Goal: Task Accomplishment & Management: Complete application form

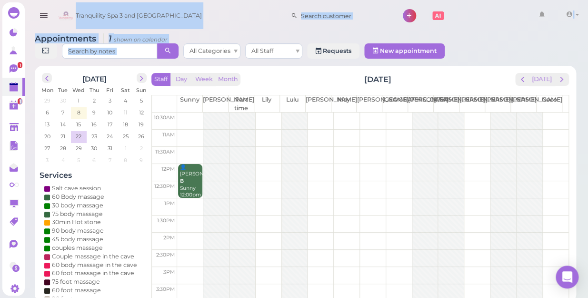
scroll to position [9, 0]
click at [76, 107] on td "8" at bounding box center [79, 112] width 16 height 10
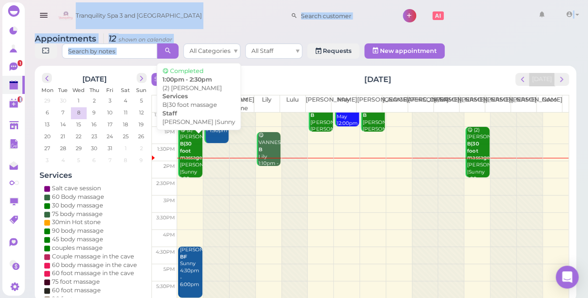
scroll to position [86, 0]
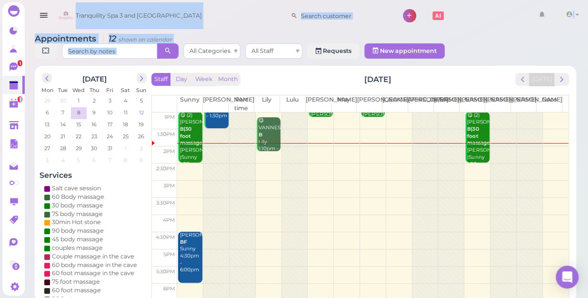
click at [142, 108] on span "12" at bounding box center [141, 112] width 7 height 9
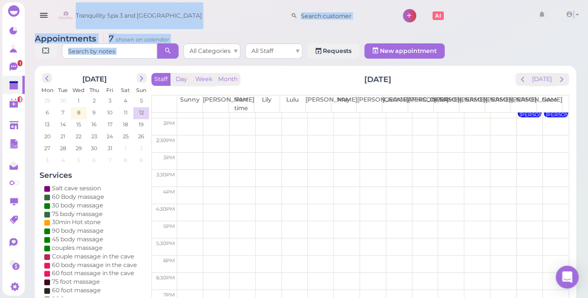
scroll to position [130, 0]
click at [186, 206] on td at bounding box center [373, 214] width 392 height 17
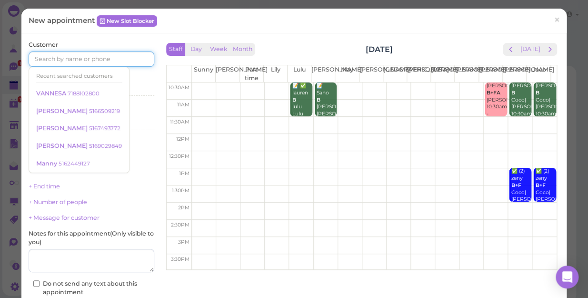
click at [90, 54] on input at bounding box center [92, 58] width 126 height 15
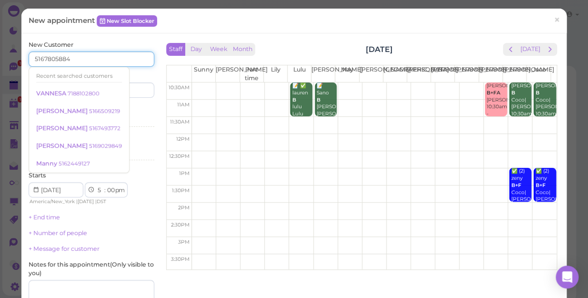
type input "5167805884"
click at [138, 88] on input at bounding box center [124, 89] width 61 height 15
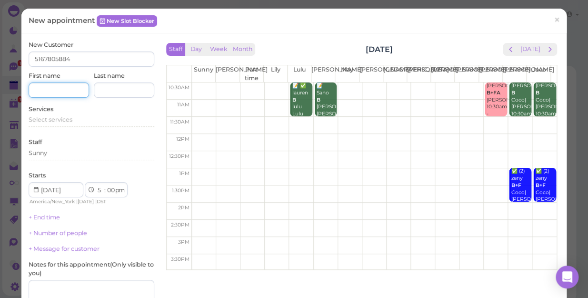
click at [48, 86] on input at bounding box center [59, 89] width 61 height 15
type input "[PERSON_NAME]"
click at [124, 91] on input at bounding box center [124, 89] width 61 height 15
click at [68, 118] on span "Select services" at bounding box center [51, 119] width 44 height 7
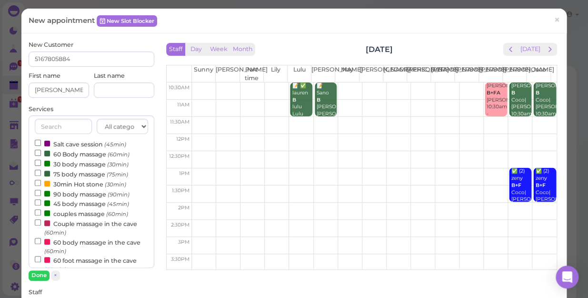
click at [76, 226] on label "Couple massage in the cave (60min)" at bounding box center [91, 227] width 113 height 19
click at [41, 225] on input "Couple massage in the cave (60min)" at bounding box center [38, 222] width 6 height 6
click at [40, 277] on button "Done" at bounding box center [39, 275] width 21 height 10
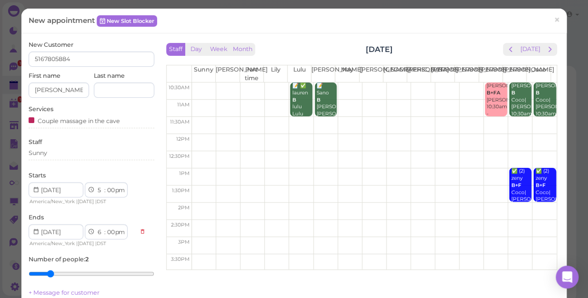
click at [59, 161] on div "Sunny" at bounding box center [92, 156] width 126 height 15
click at [60, 153] on div "Sunny" at bounding box center [92, 153] width 126 height 9
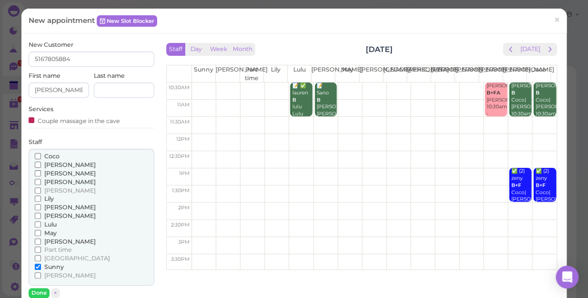
click at [44, 187] on span "[PERSON_NAME]" at bounding box center [69, 190] width 51 height 7
click at [41, 187] on input "[PERSON_NAME]" at bounding box center [38, 190] width 6 height 6
click at [43, 293] on button "Done" at bounding box center [39, 293] width 21 height 10
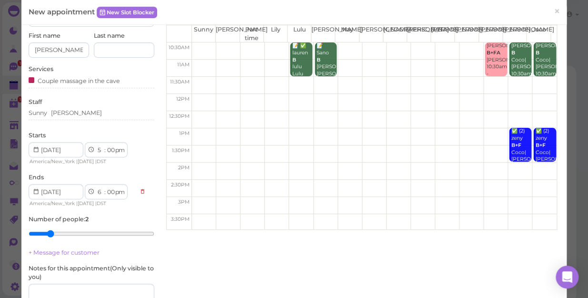
scroll to position [86, 0]
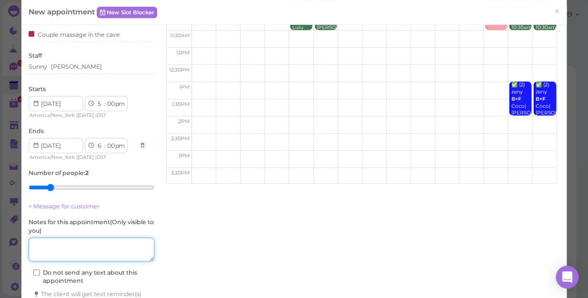
click at [77, 250] on textarea at bounding box center [92, 249] width 126 height 24
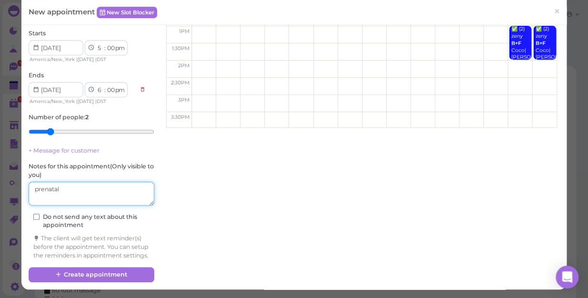
scroll to position [150, 0]
type textarea "prenatal"
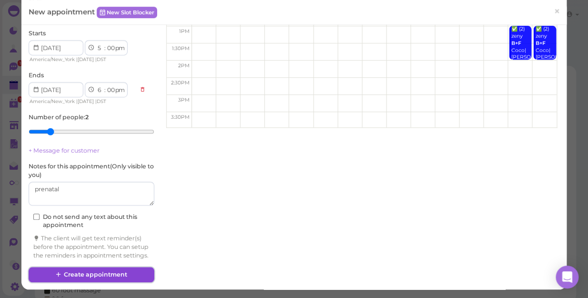
click at [114, 273] on button "Create appointment" at bounding box center [92, 274] width 126 height 15
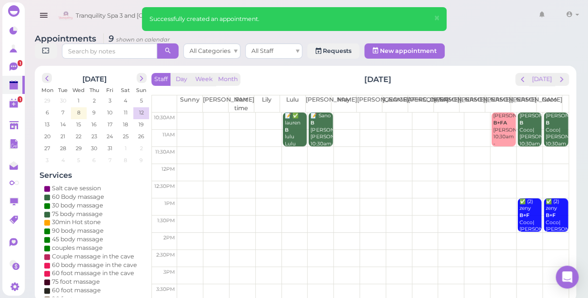
scroll to position [130, 0]
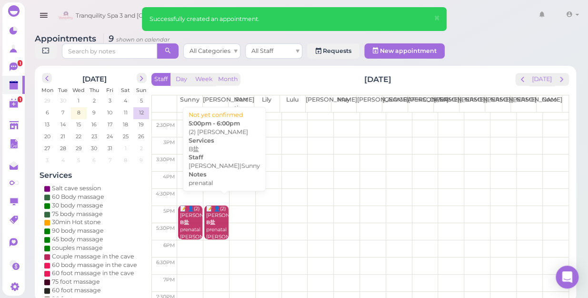
click at [216, 217] on div "📝 👤(2) [PERSON_NAME]盐 prenatal [PERSON_NAME]|Sunny 5:00pm - 6:00pm" at bounding box center [217, 233] width 22 height 56
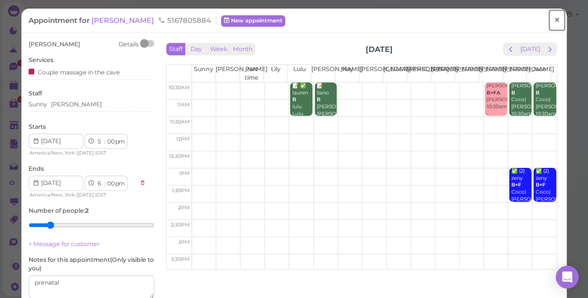
click at [554, 19] on span "×" at bounding box center [557, 19] width 6 height 13
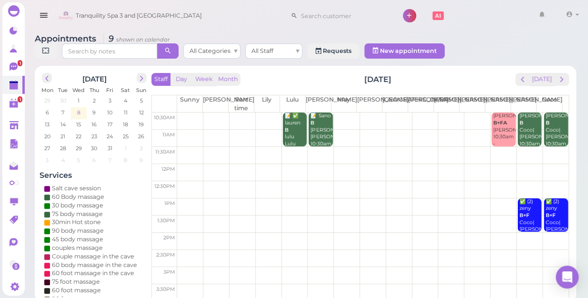
click at [81, 107] on td "8" at bounding box center [79, 112] width 16 height 10
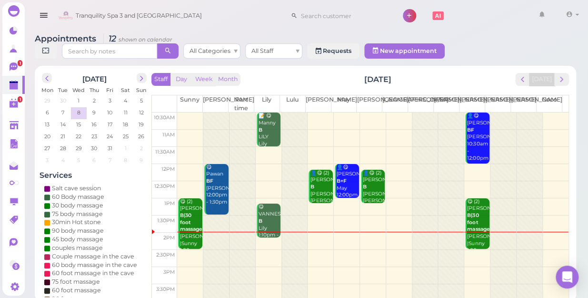
click at [341, 233] on td at bounding box center [373, 241] width 392 height 17
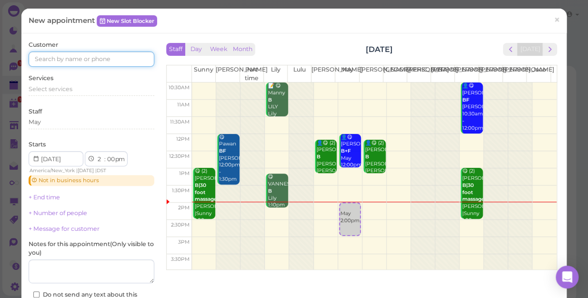
click at [72, 56] on input at bounding box center [92, 58] width 126 height 15
type input "5162344852"
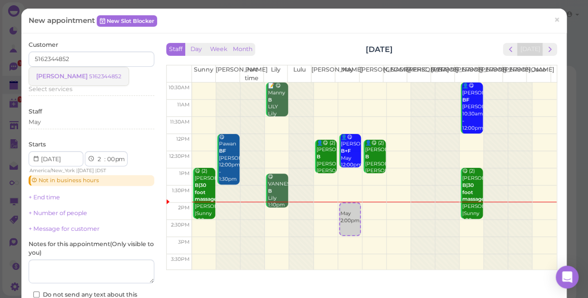
click at [89, 75] on small "5162344852" at bounding box center [105, 76] width 32 height 7
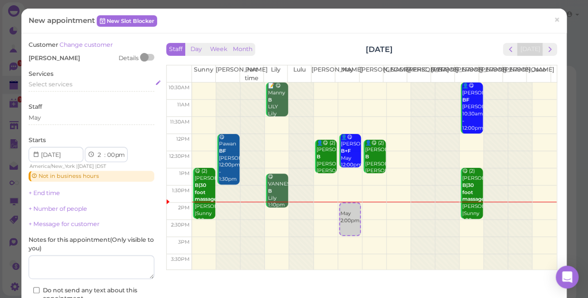
click at [62, 81] on span "Select services" at bounding box center [51, 84] width 44 height 7
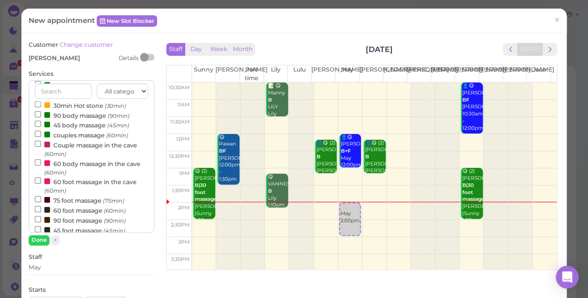
scroll to position [86, 0]
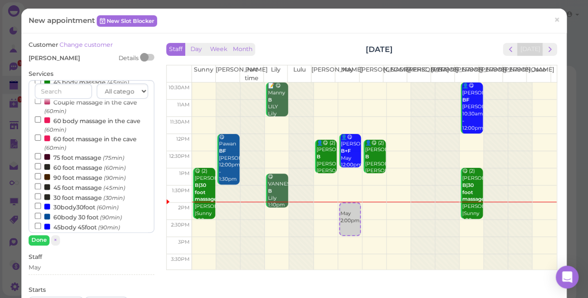
click at [90, 187] on label "45 foot massage (45min)" at bounding box center [80, 187] width 91 height 10
click at [41, 187] on input "45 foot massage (45min)" at bounding box center [38, 186] width 6 height 6
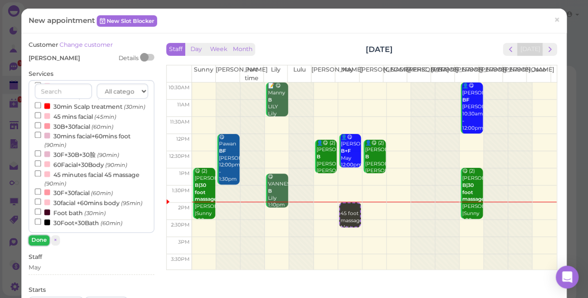
click at [41, 240] on button "Done" at bounding box center [39, 240] width 21 height 10
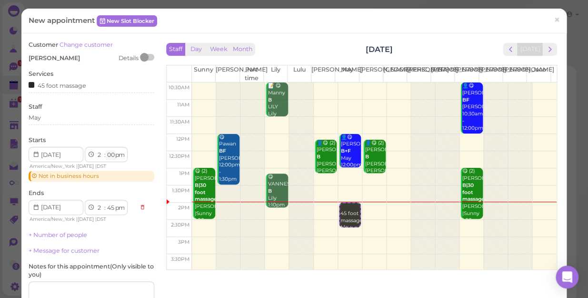
click at [110, 154] on select "00 05 10 15 20 25 30 35 40 45 50 55" at bounding box center [111, 155] width 10 height 10
select select "15"
click at [106, 150] on select "00 05 10 15 20 25 30 35 40 45 50 55" at bounding box center [111, 155] width 10 height 10
select select "3"
select select "00"
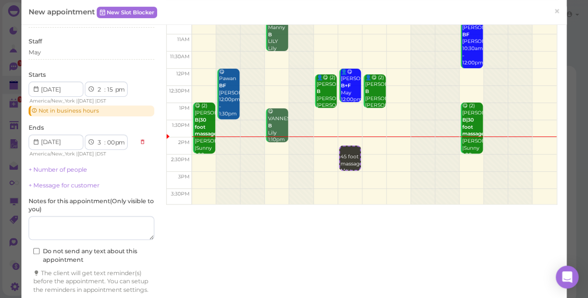
scroll to position [86, 0]
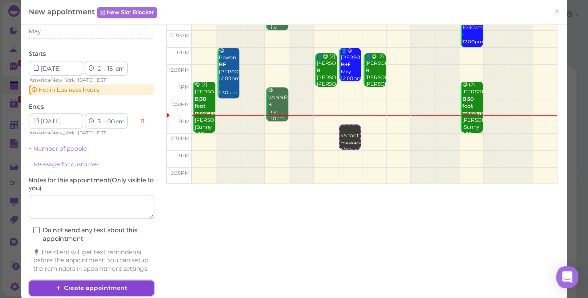
click at [136, 291] on button "Create appointment" at bounding box center [92, 287] width 126 height 15
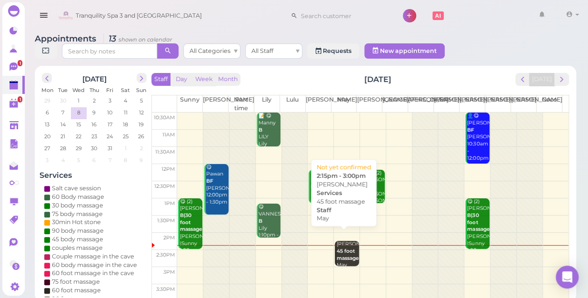
click at [345, 248] on b "45 foot massage" at bounding box center [348, 254] width 22 height 13
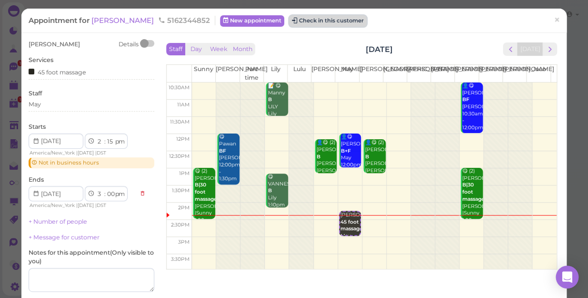
click at [289, 20] on button "Check in this customer" at bounding box center [328, 20] width 78 height 11
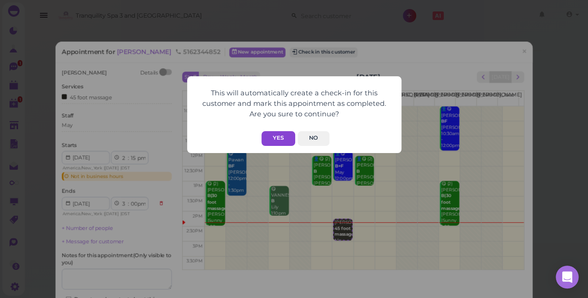
click at [281, 134] on button "Yes" at bounding box center [279, 138] width 34 height 15
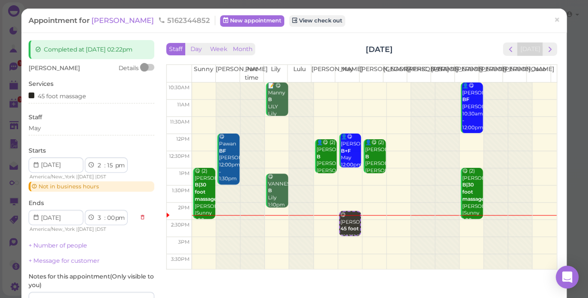
click at [362, 223] on td at bounding box center [374, 228] width 365 height 17
click at [554, 16] on span "×" at bounding box center [557, 19] width 6 height 13
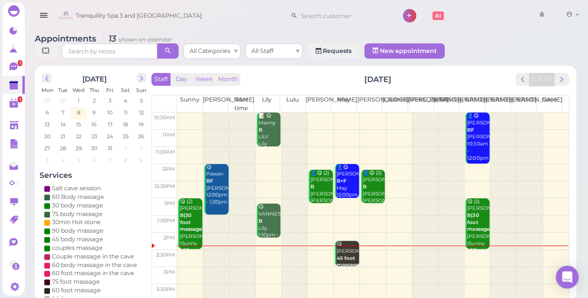
click at [367, 250] on td at bounding box center [373, 258] width 392 height 17
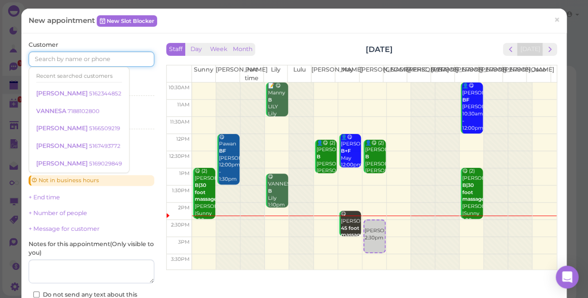
click at [62, 57] on input at bounding box center [92, 58] width 126 height 15
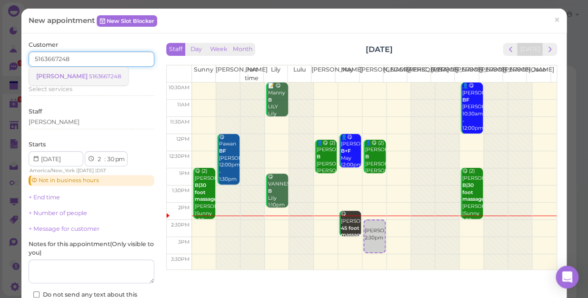
type input "5163667248"
click at [89, 74] on small "5163667248" at bounding box center [105, 76] width 32 height 7
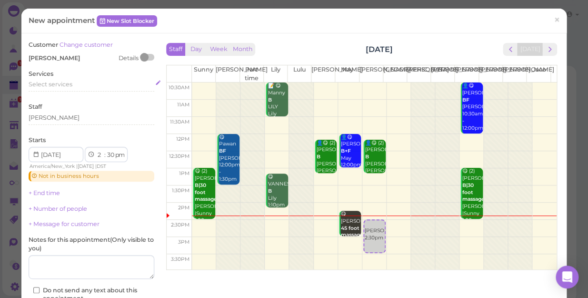
click at [63, 85] on span "Select services" at bounding box center [51, 84] width 44 height 7
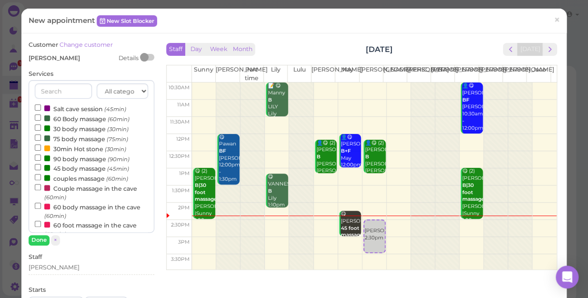
click at [72, 120] on label "60 Body massage (60min)" at bounding box center [82, 118] width 95 height 10
click at [41, 120] on input "60 Body massage (60min)" at bounding box center [38, 117] width 6 height 6
click at [41, 240] on button "Done" at bounding box center [39, 240] width 21 height 10
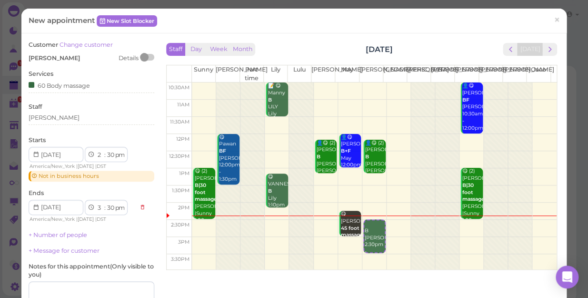
scroll to position [107, 0]
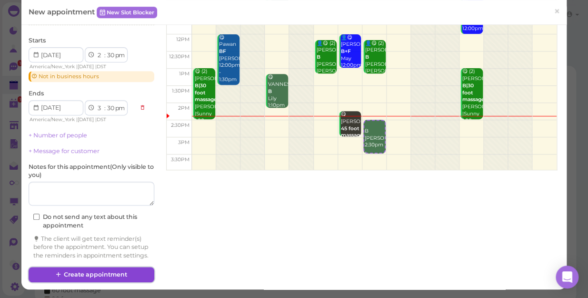
click at [107, 274] on button "Create appointment" at bounding box center [92, 274] width 126 height 15
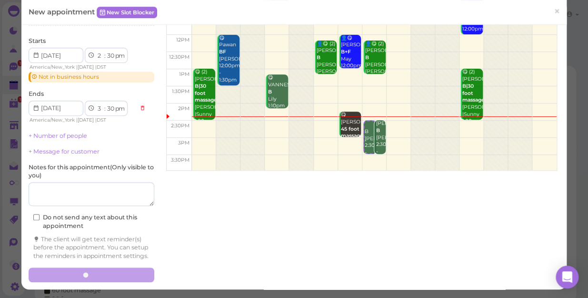
scroll to position [107, 0]
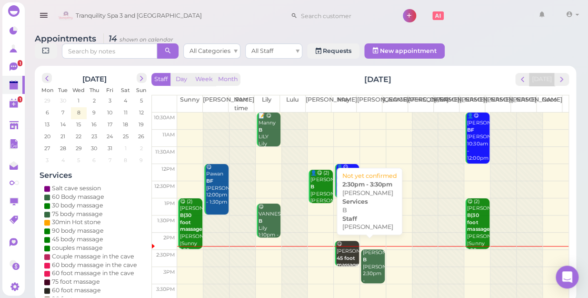
click at [370, 254] on div "[PERSON_NAME] B [PERSON_NAME] 2:30pm - 3:30pm" at bounding box center [374, 270] width 22 height 42
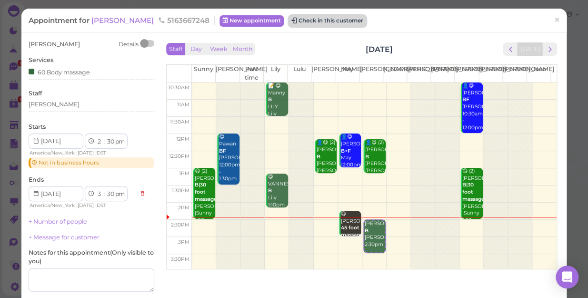
click at [289, 18] on button "Check in this customer" at bounding box center [328, 20] width 78 height 11
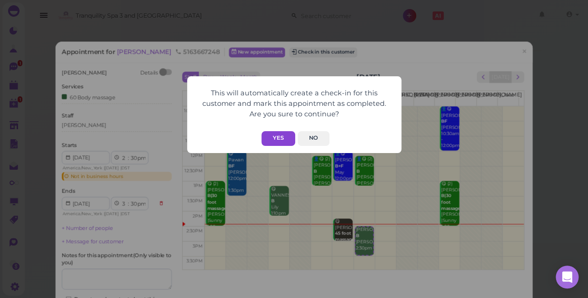
click at [277, 137] on button "Yes" at bounding box center [279, 138] width 34 height 15
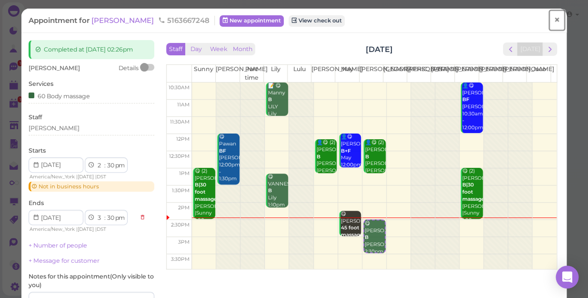
click at [554, 18] on span "×" at bounding box center [557, 19] width 6 height 13
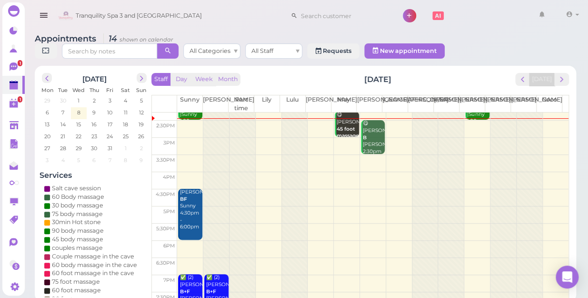
scroll to position [130, 0]
click at [264, 274] on td at bounding box center [373, 282] width 392 height 17
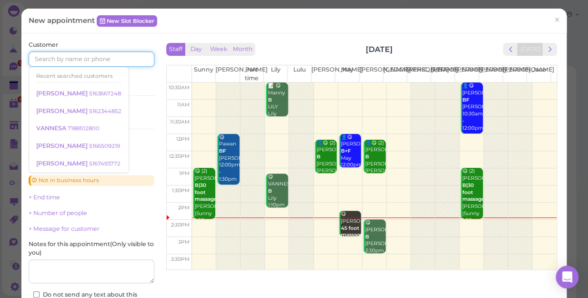
click at [78, 57] on input at bounding box center [92, 58] width 126 height 15
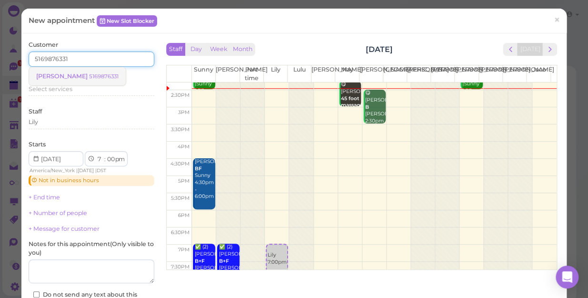
type input "5169876331"
click at [57, 75] on span "[PERSON_NAME]" at bounding box center [62, 75] width 53 height 7
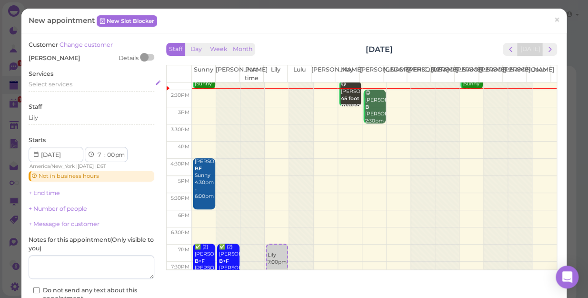
click at [59, 81] on span "Select services" at bounding box center [51, 84] width 44 height 7
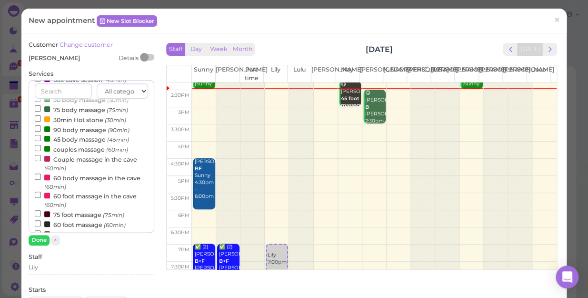
scroll to position [86, 0]
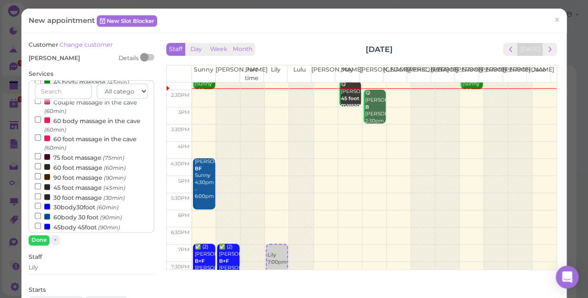
click at [80, 186] on label "45 foot massage (45min)" at bounding box center [80, 187] width 91 height 10
click at [41, 186] on input "45 foot massage (45min)" at bounding box center [38, 186] width 6 height 6
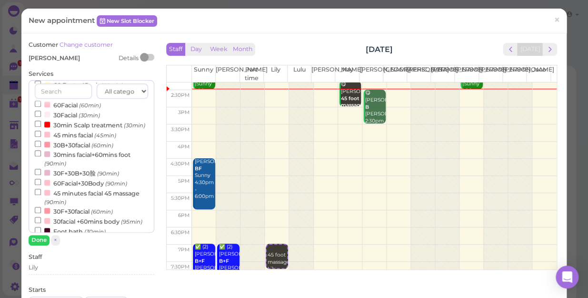
scroll to position [220, 0]
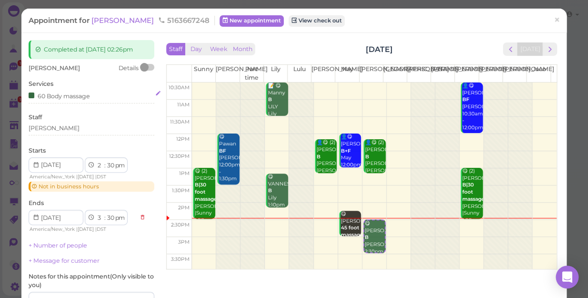
click at [70, 95] on div "60 Body massage" at bounding box center [59, 96] width 61 height 10
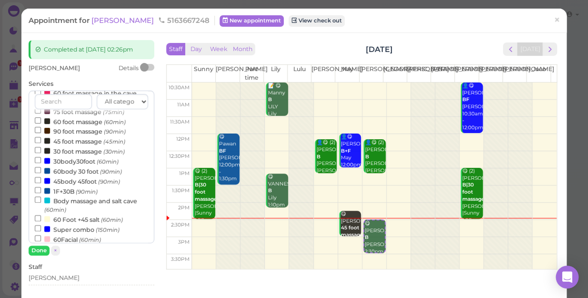
scroll to position [130, 0]
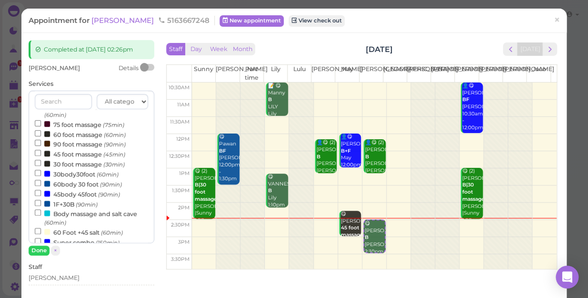
click at [69, 136] on label "60 foot massage (60min)" at bounding box center [80, 134] width 91 height 10
click at [41, 136] on input "60 foot massage (60min)" at bounding box center [38, 133] width 6 height 6
select select "4"
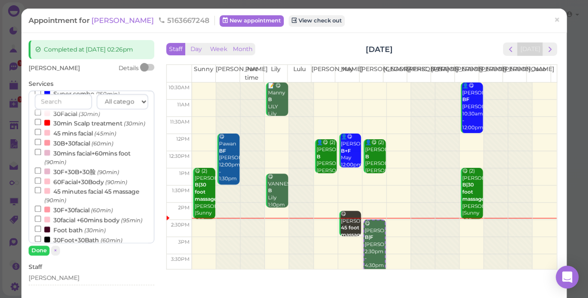
scroll to position [220, 0]
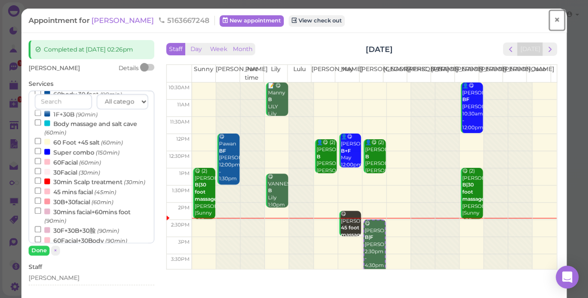
click at [554, 17] on span "×" at bounding box center [557, 19] width 6 height 13
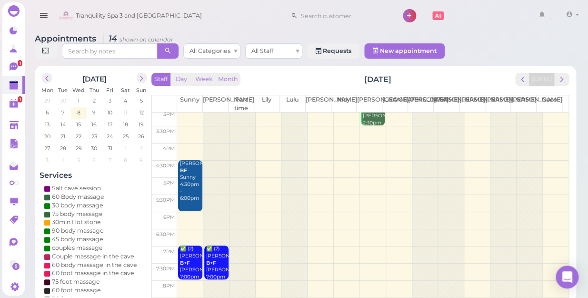
scroll to position [172, 0]
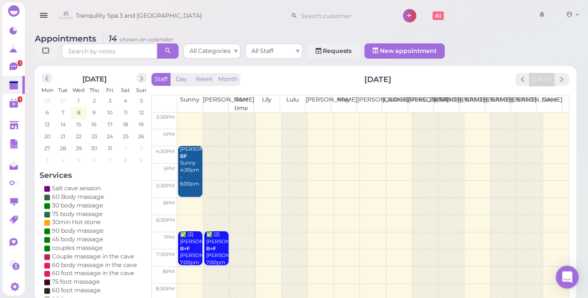
click at [264, 232] on td at bounding box center [373, 240] width 392 height 17
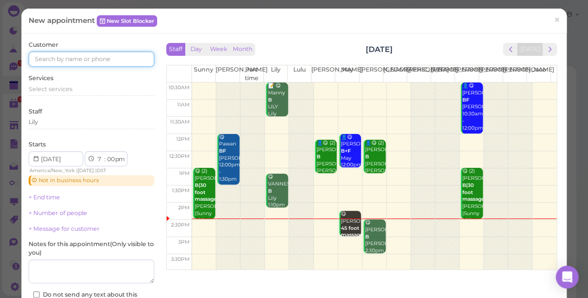
click at [57, 53] on input at bounding box center [92, 58] width 126 height 15
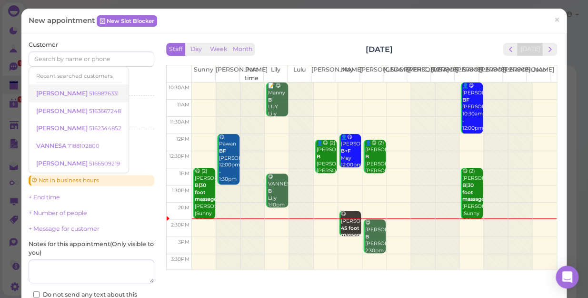
click at [89, 95] on small "5169876331" at bounding box center [104, 93] width 30 height 7
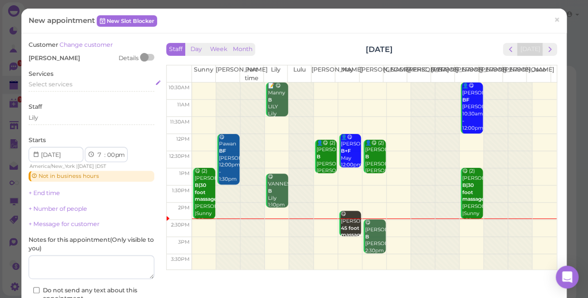
click at [69, 81] on span "Select services" at bounding box center [51, 84] width 44 height 7
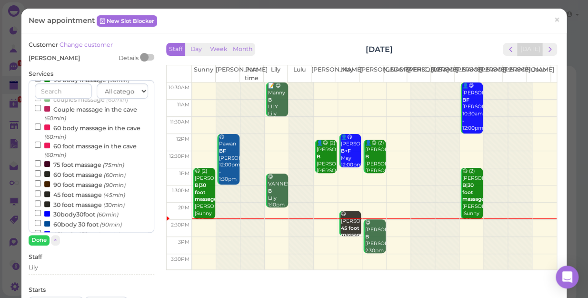
scroll to position [86, 0]
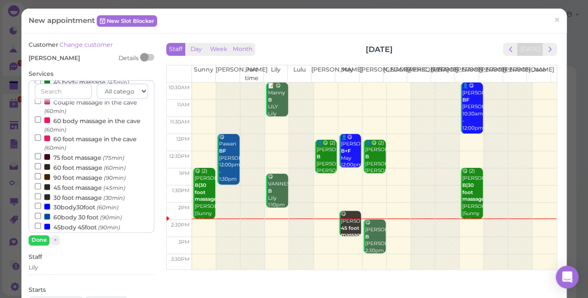
click at [86, 166] on label "60 foot massage (60min)" at bounding box center [80, 167] width 91 height 10
click at [41, 166] on input "60 foot massage (60min)" at bounding box center [38, 166] width 6 height 6
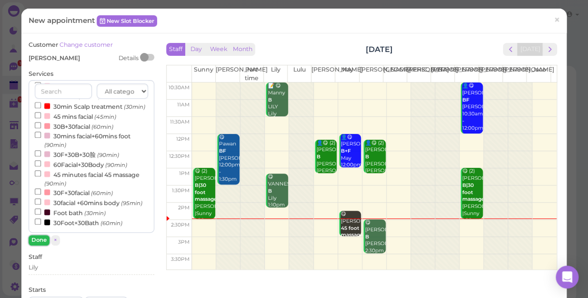
click at [41, 240] on button "Done" at bounding box center [39, 240] width 21 height 10
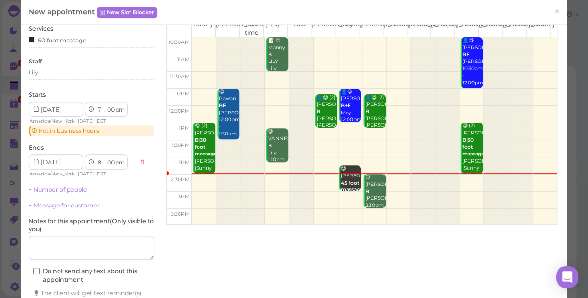
scroll to position [86, 0]
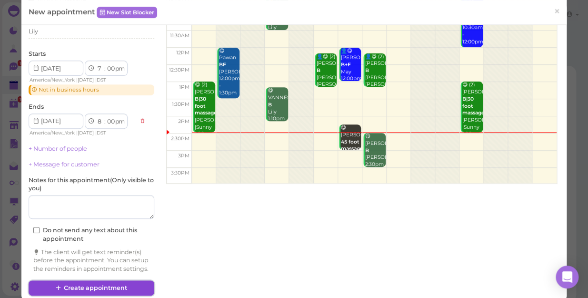
click at [67, 292] on button "Create appointment" at bounding box center [92, 287] width 126 height 15
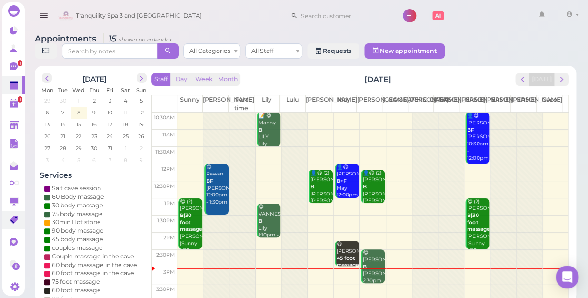
click at [3, 218] on div "Dashboard Reports Customers Conversations 1 AI Receptionist" at bounding box center [294, 151] width 588 height 302
drag, startPoint x: 589, startPoint y: 40, endPoint x: 589, endPoint y: -32, distance: 72.4
drag, startPoint x: 589, startPoint y: -32, endPoint x: 15, endPoint y: 59, distance: 581.4
click at [18, 60] on span "1" at bounding box center [20, 63] width 5 height 6
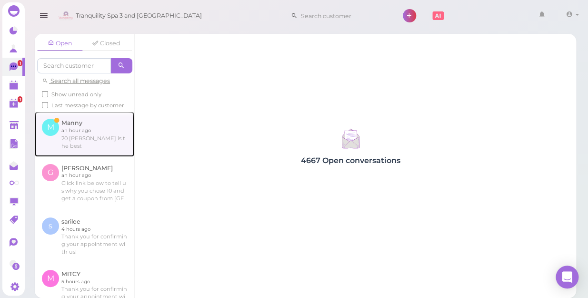
click at [77, 138] on link at bounding box center [85, 134] width 100 height 45
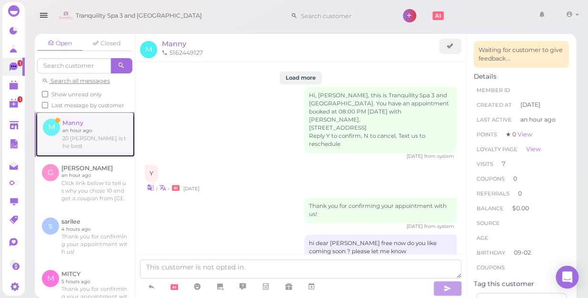
scroll to position [1163, 0]
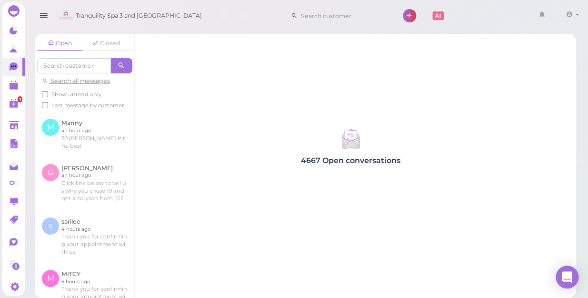
drag, startPoint x: 164, startPoint y: 48, endPoint x: 201, endPoint y: 90, distance: 55.7
click at [164, 51] on div "4667 Open conversations" at bounding box center [351, 166] width 432 height 264
click at [14, 83] on polygon at bounding box center [14, 86] width 9 height 7
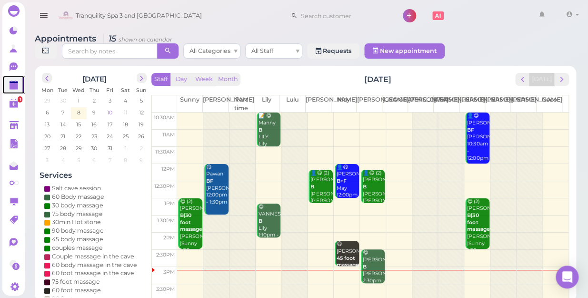
click at [111, 108] on span "10" at bounding box center [109, 112] width 7 height 9
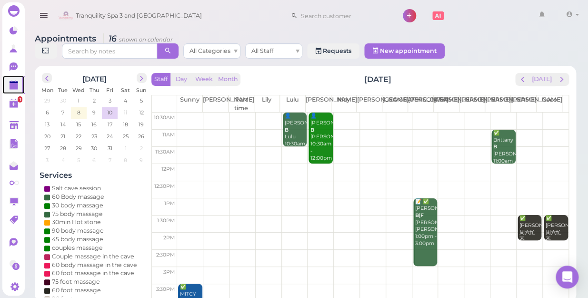
click at [183, 132] on td at bounding box center [373, 138] width 392 height 17
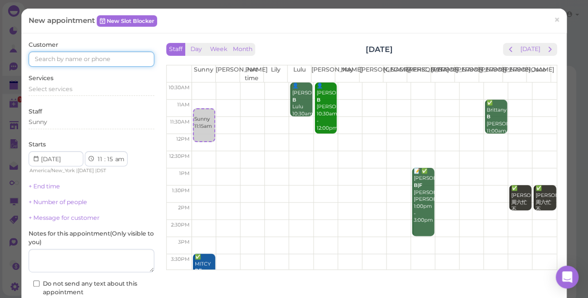
click at [119, 52] on input at bounding box center [92, 58] width 126 height 15
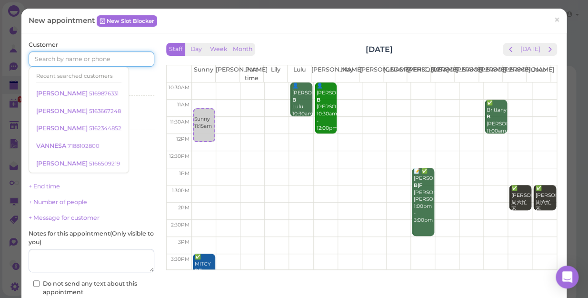
type input "4"
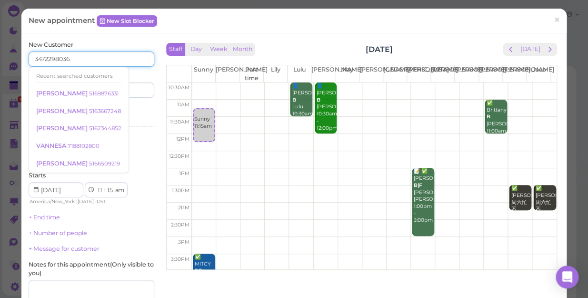
type input "3472298036"
click at [135, 90] on input at bounding box center [124, 89] width 61 height 15
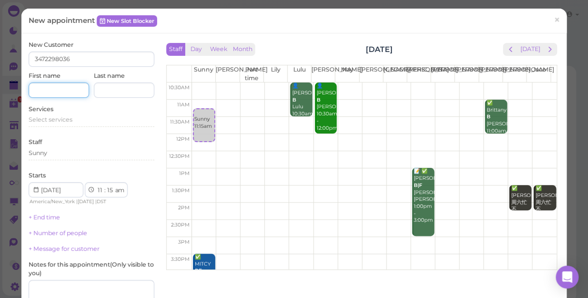
click at [51, 91] on input at bounding box center [59, 89] width 61 height 15
type input "sasn"
click at [114, 91] on input at bounding box center [124, 89] width 61 height 15
click at [51, 114] on div "Services Select services" at bounding box center [92, 118] width 126 height 26
click at [52, 120] on span "Select services" at bounding box center [51, 119] width 44 height 7
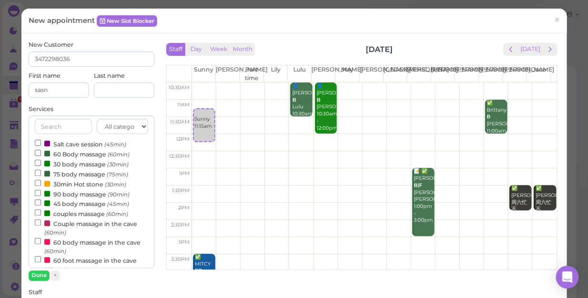
click at [88, 225] on label "Couple massage in the cave (60min)" at bounding box center [91, 227] width 113 height 19
click at [41, 225] on input "Couple massage in the cave (60min)" at bounding box center [38, 222] width 6 height 6
click at [39, 274] on button "Done" at bounding box center [39, 275] width 21 height 10
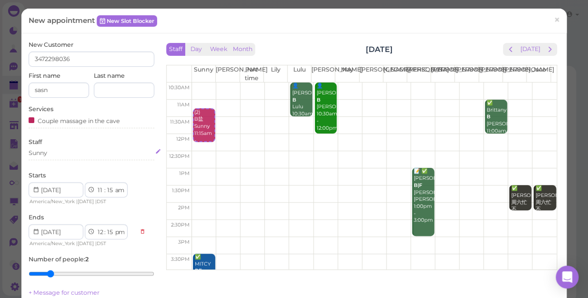
click at [62, 153] on div "Sunny" at bounding box center [92, 153] width 126 height 9
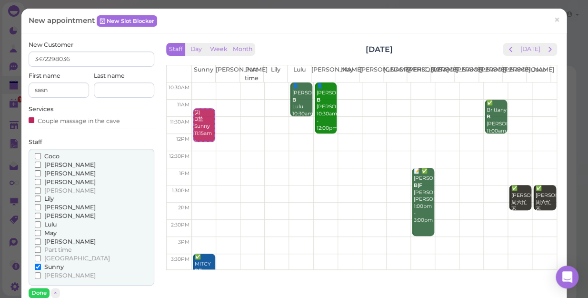
click at [45, 197] on span "Lily" at bounding box center [49, 198] width 10 height 7
click at [41, 197] on input "Lily" at bounding box center [38, 198] width 6 height 6
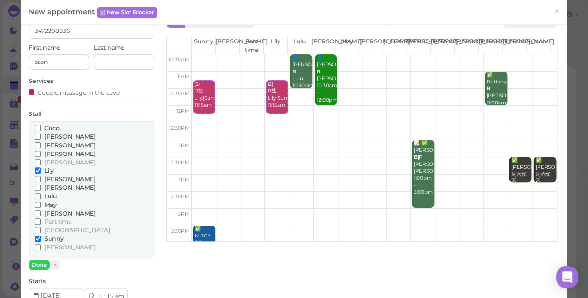
scroll to position [43, 0]
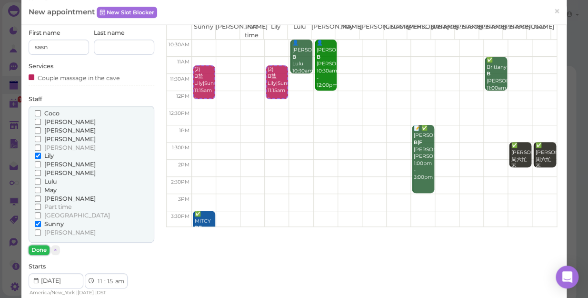
click at [42, 247] on button "Done" at bounding box center [39, 250] width 21 height 10
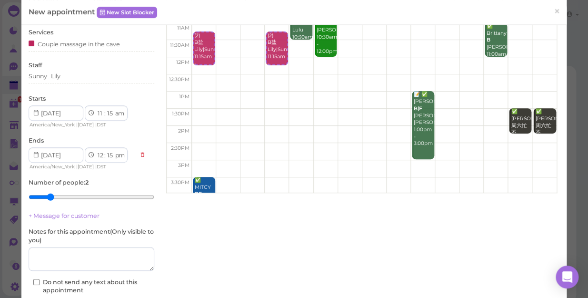
scroll to position [130, 0]
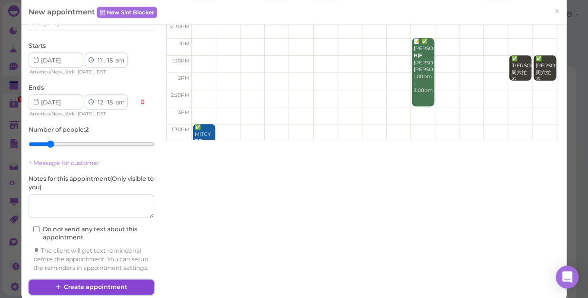
click at [108, 291] on button "Create appointment" at bounding box center [92, 286] width 126 height 15
